Goal: Navigation & Orientation: Find specific page/section

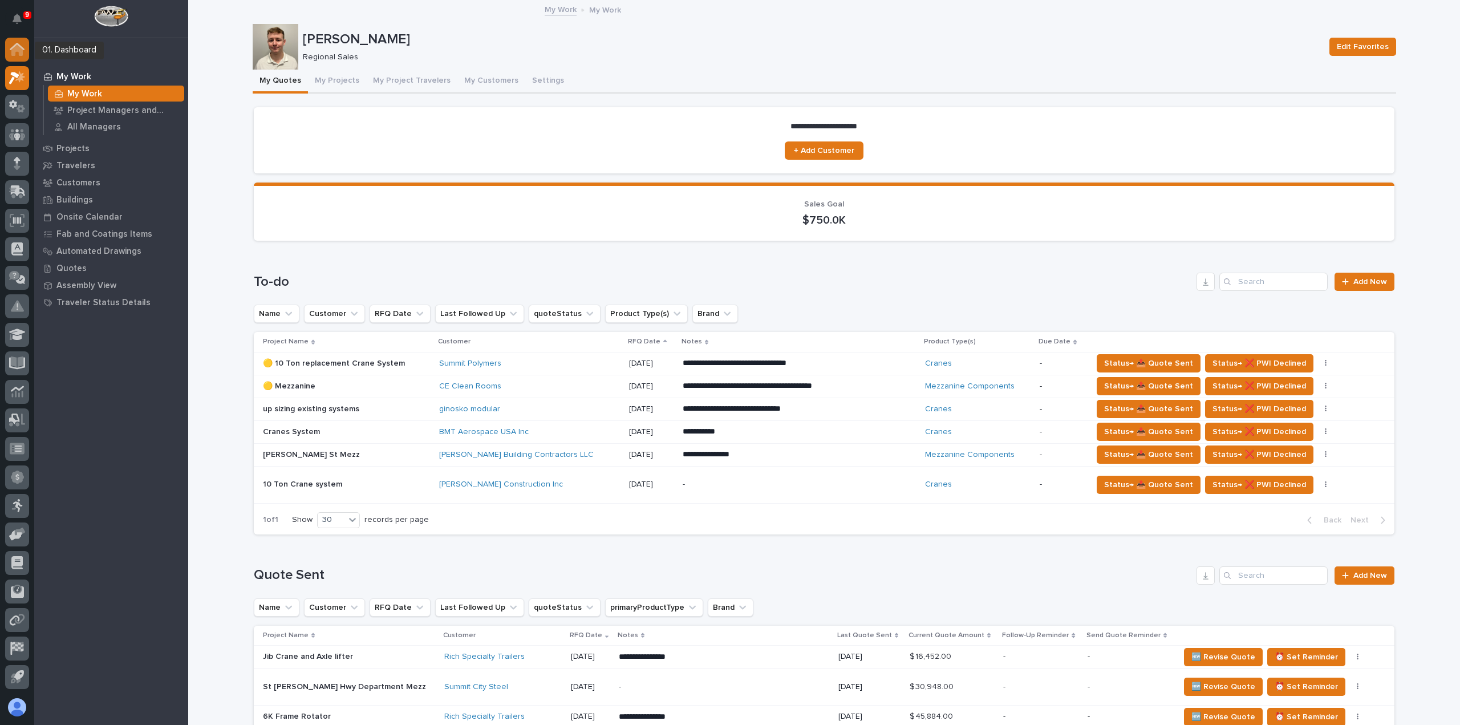
click at [18, 47] on icon at bounding box center [16, 49] width 11 height 11
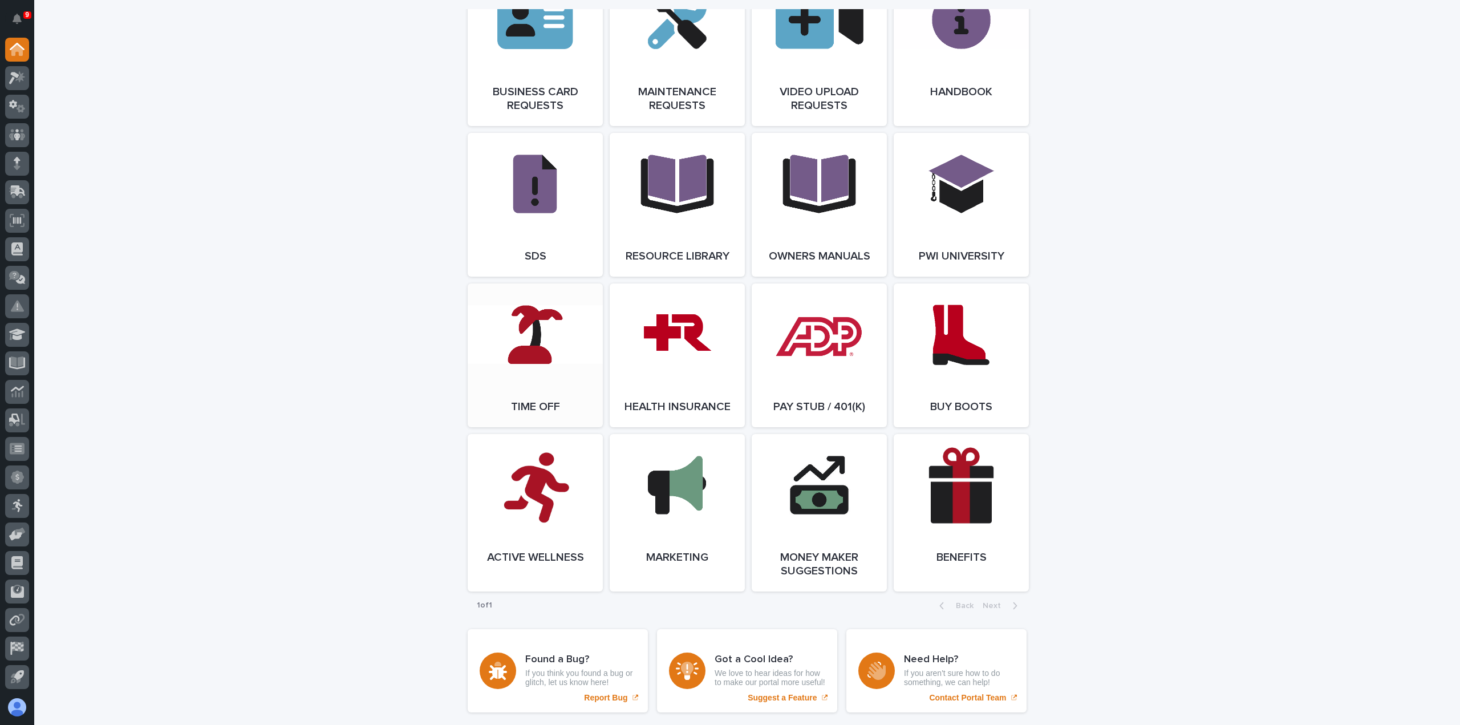
scroll to position [1852, 0]
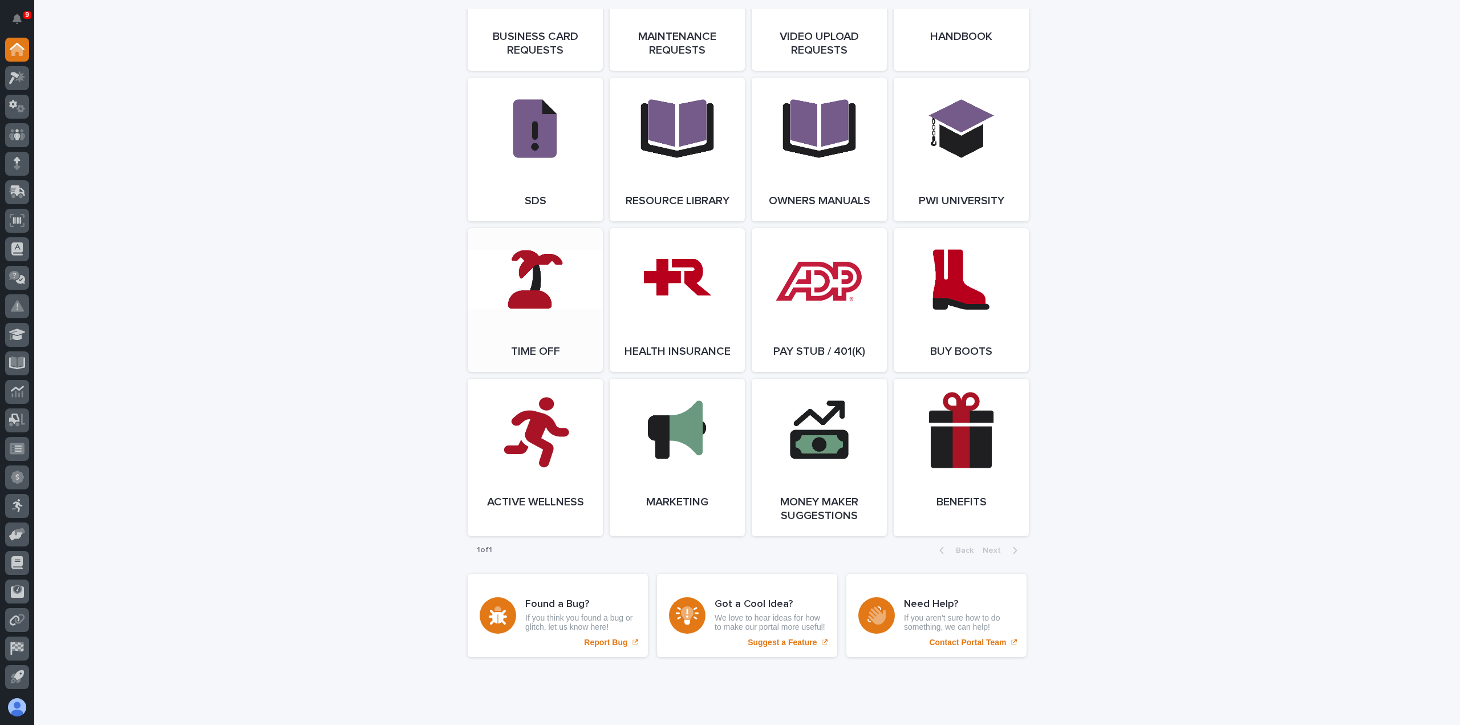
click at [517, 280] on link "Open Link" at bounding box center [535, 300] width 135 height 144
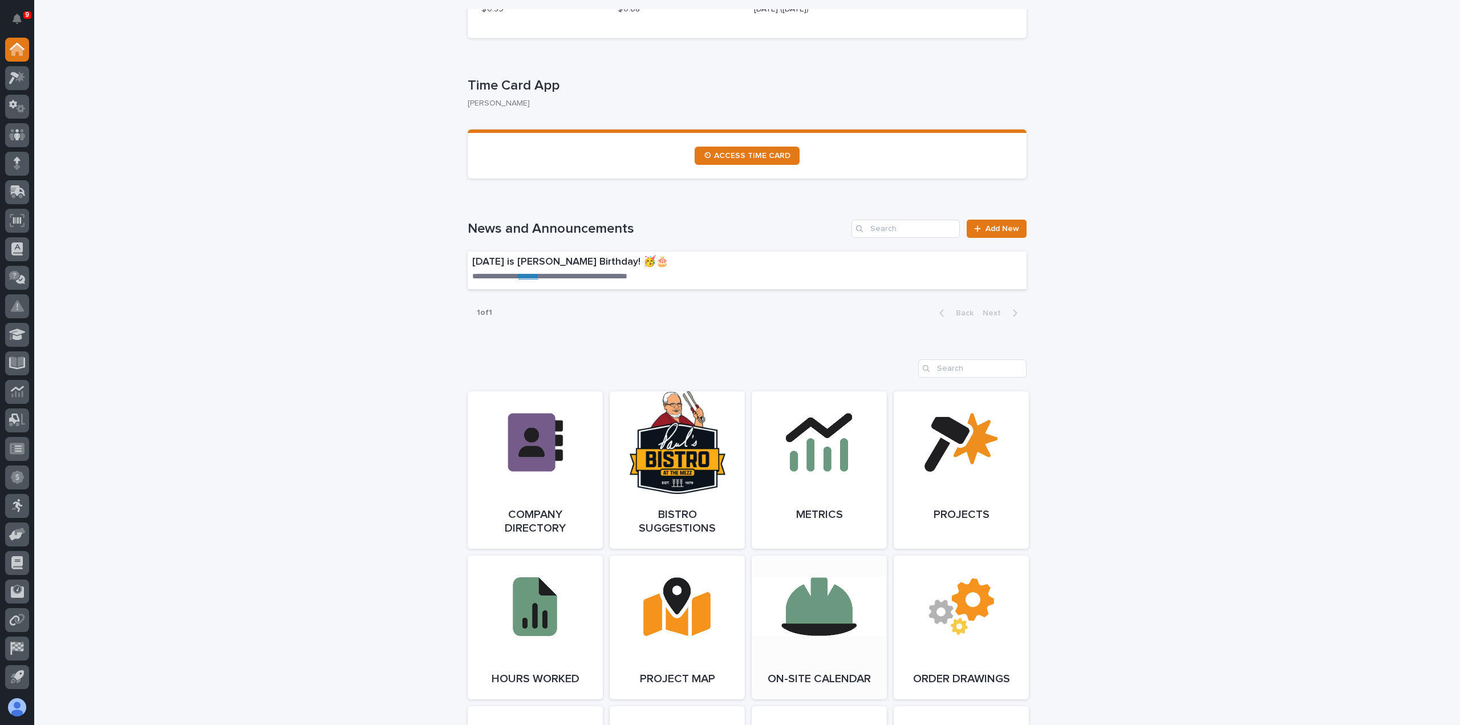
scroll to position [313, 0]
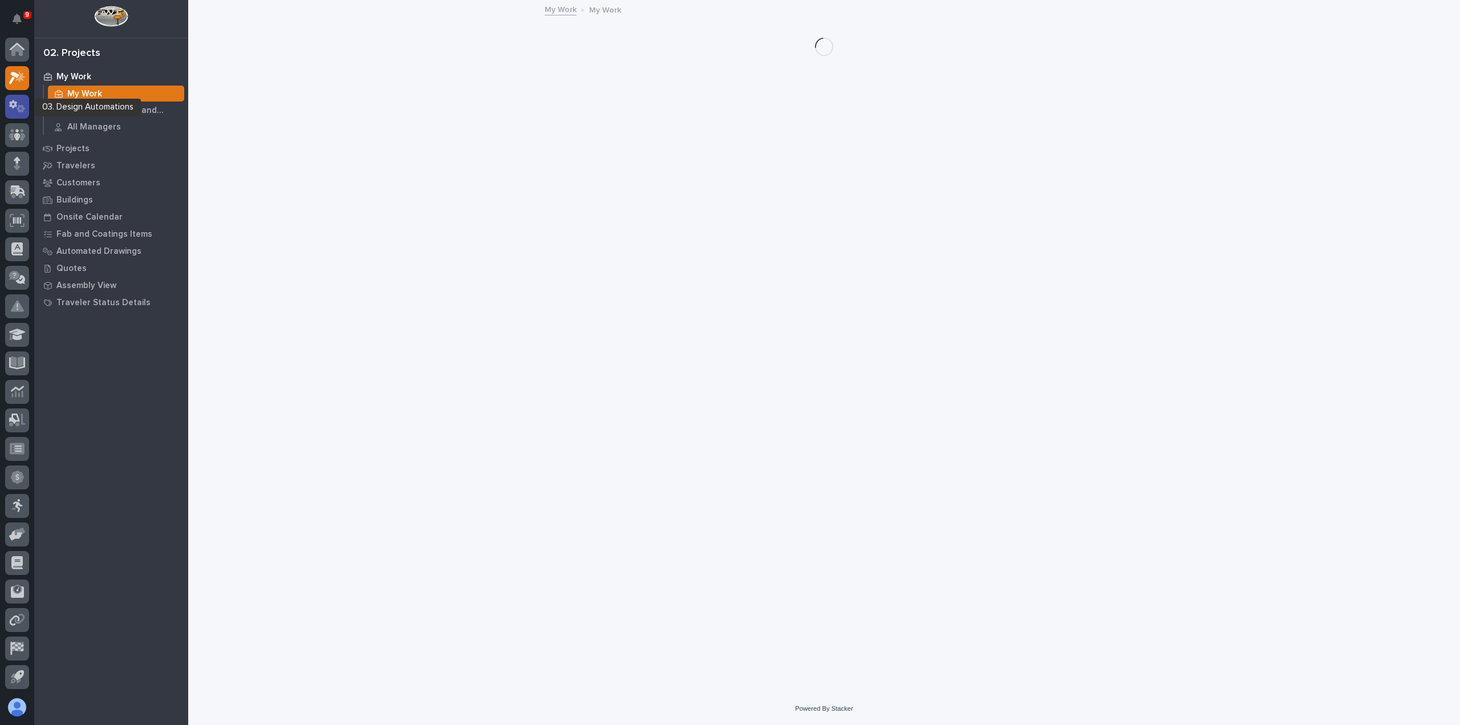
click at [19, 103] on icon at bounding box center [17, 106] width 17 height 13
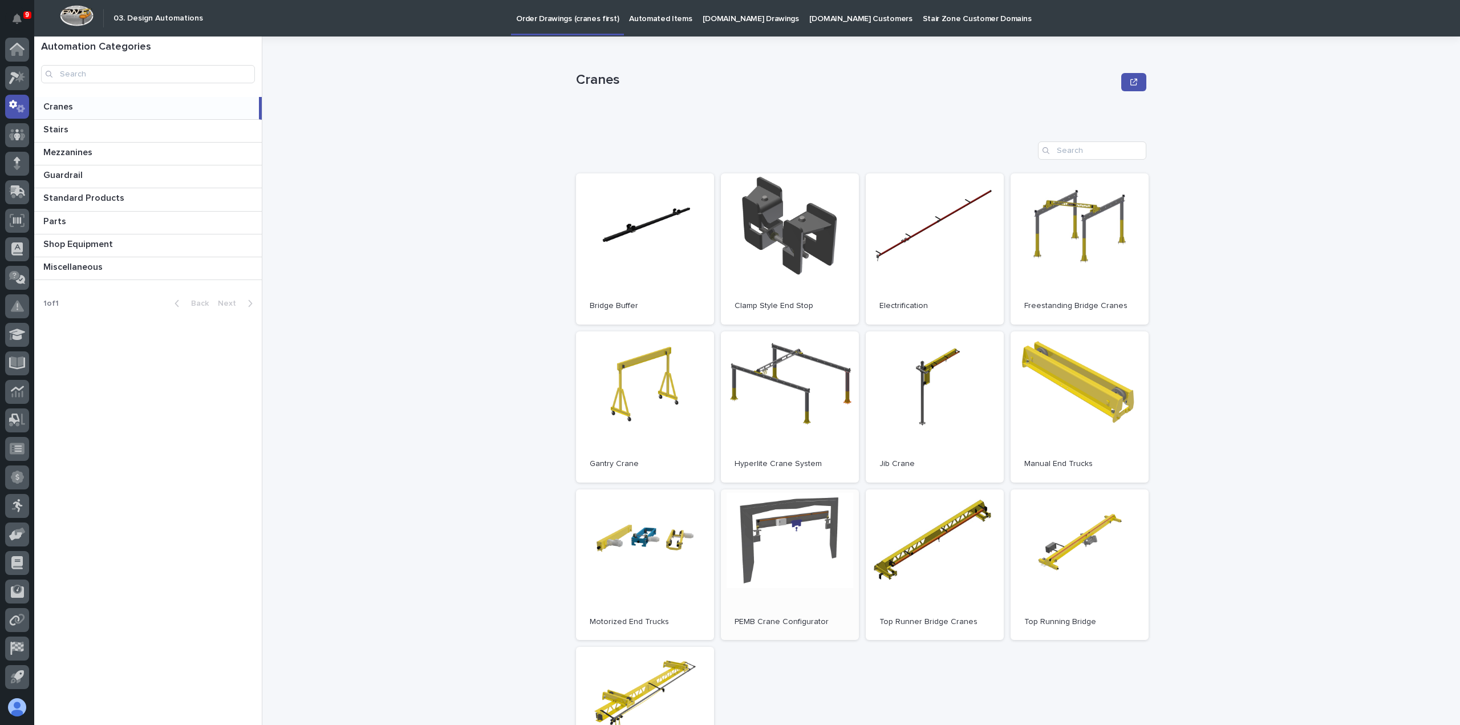
click at [812, 559] on link "Open" at bounding box center [790, 564] width 138 height 151
